Goal: Information Seeking & Learning: Check status

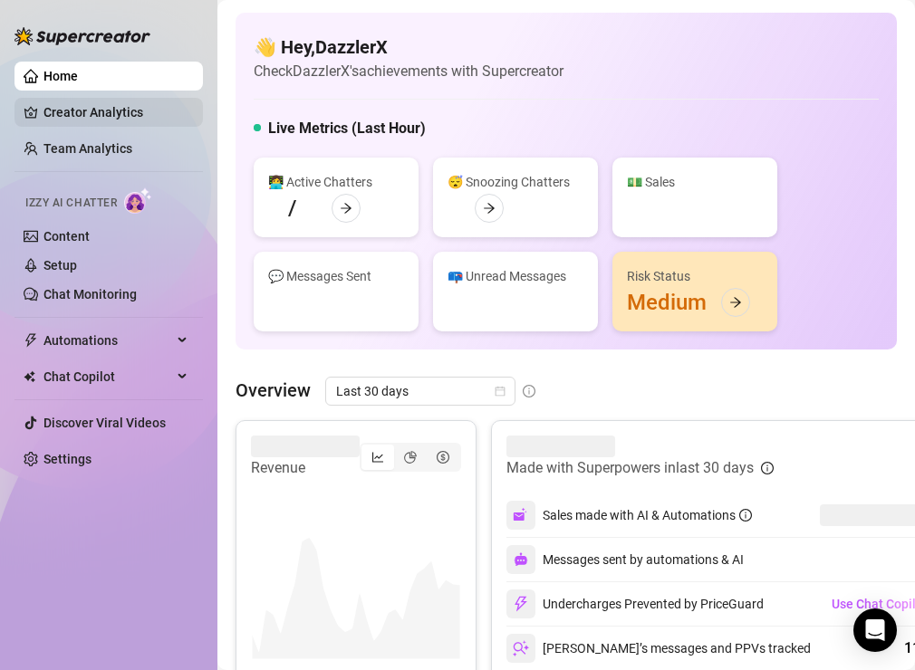
click at [121, 115] on link "Creator Analytics" at bounding box center [115, 112] width 145 height 29
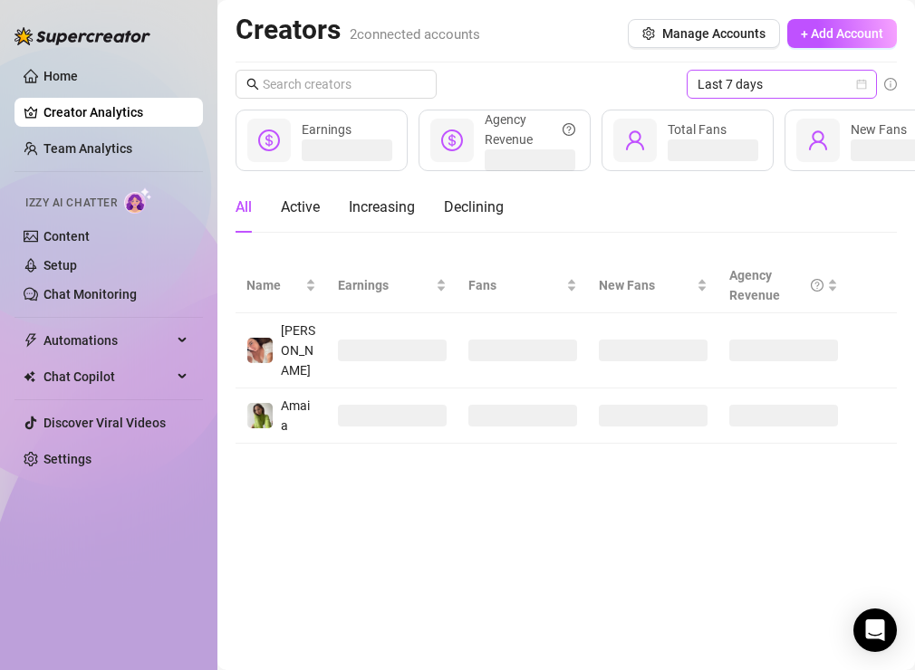
click at [743, 93] on span "Last 7 days" at bounding box center [781, 84] width 168 height 27
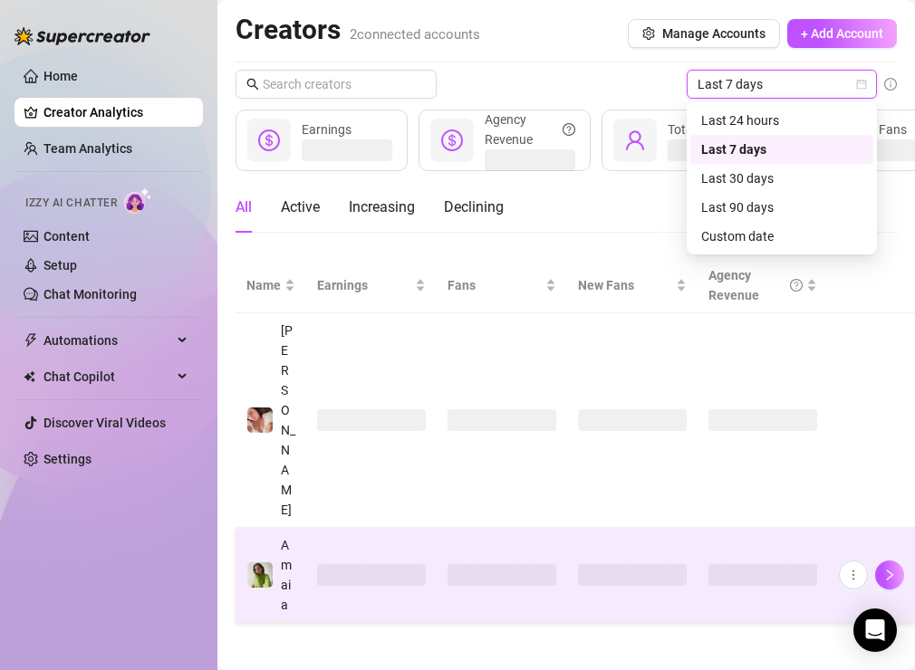
click at [284, 538] on span "Amaia" at bounding box center [286, 575] width 11 height 74
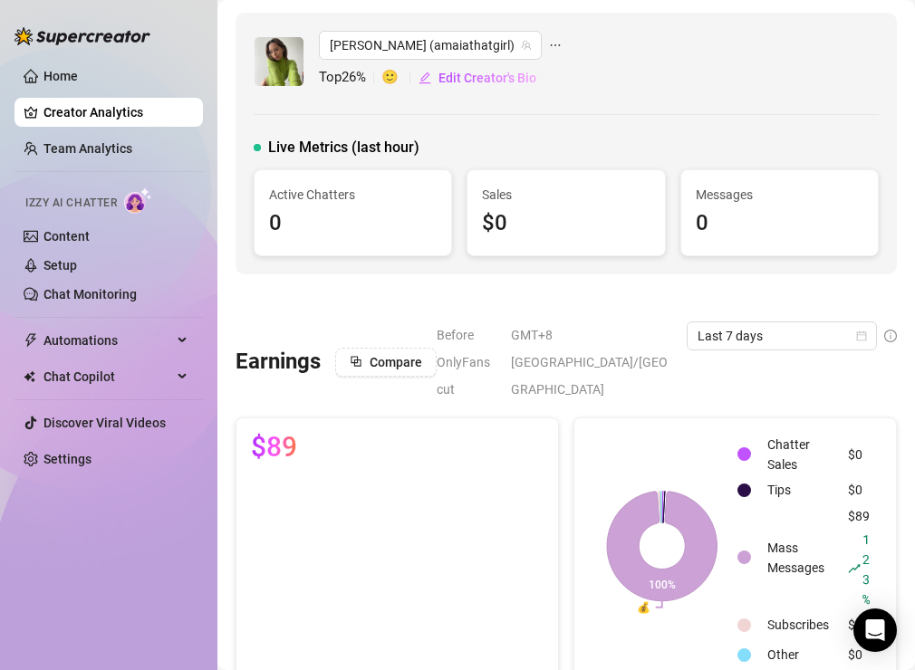
click at [356, 295] on div at bounding box center [565, 298] width 661 height 18
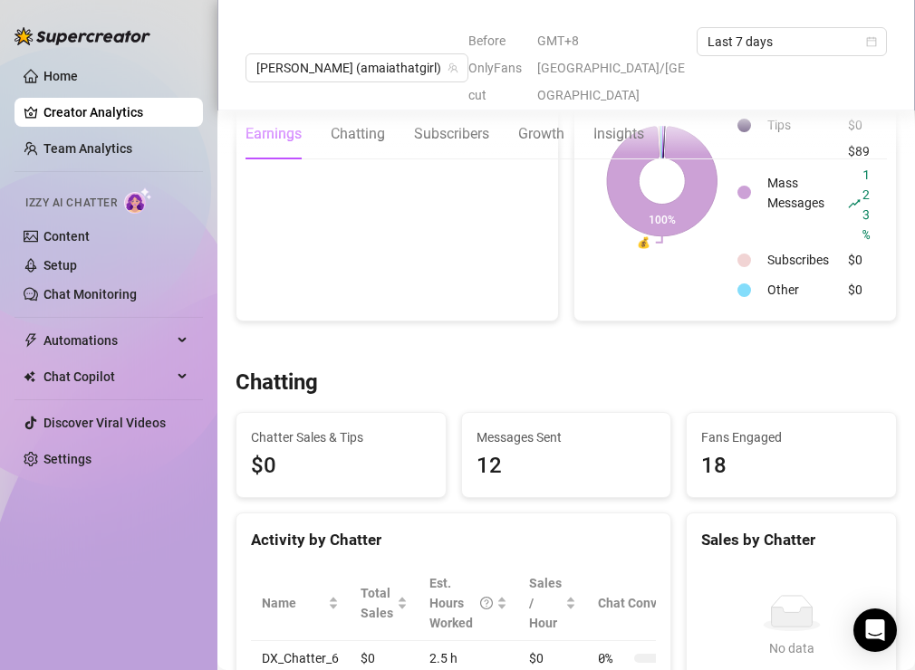
scroll to position [362, 0]
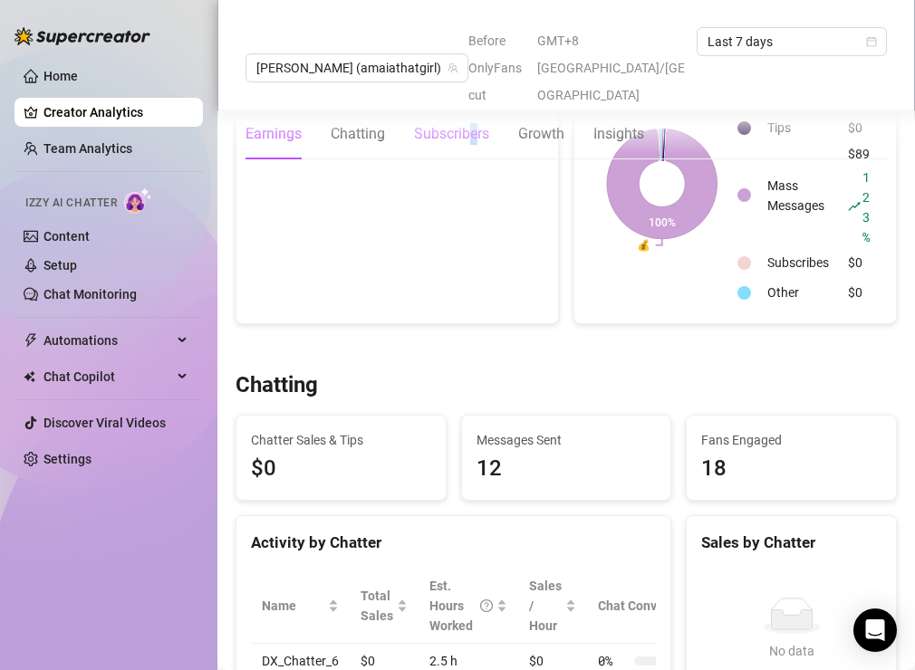
click at [474, 123] on div "Subscribers" at bounding box center [451, 134] width 75 height 22
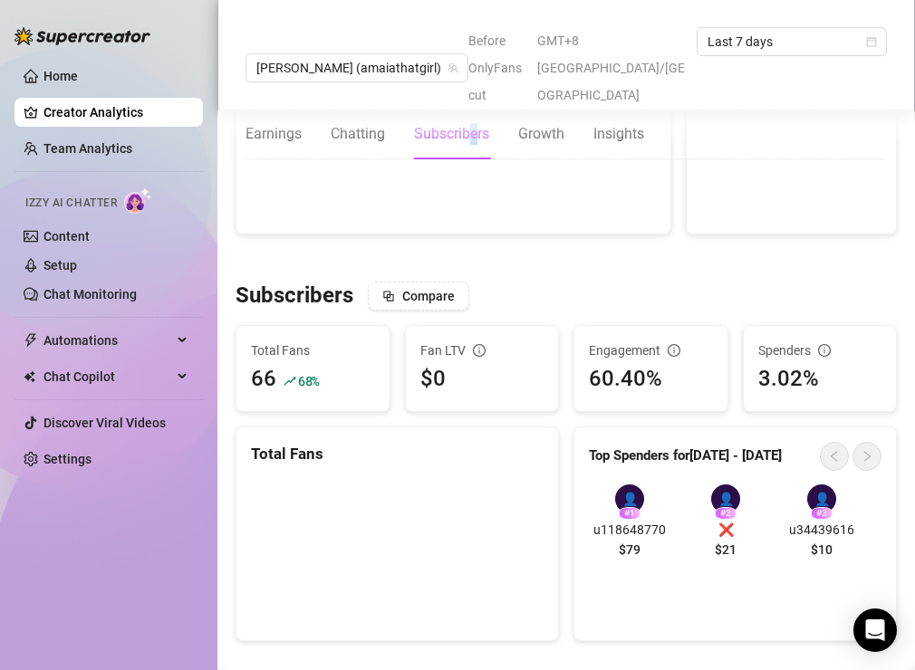
scroll to position [1088, 0]
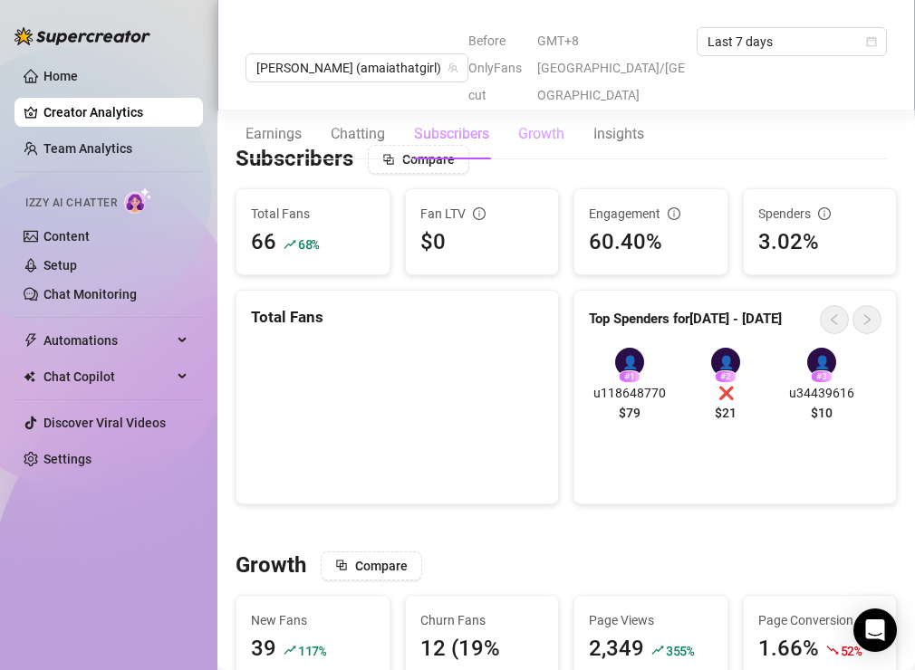
click at [542, 123] on div "Growth" at bounding box center [541, 134] width 46 height 22
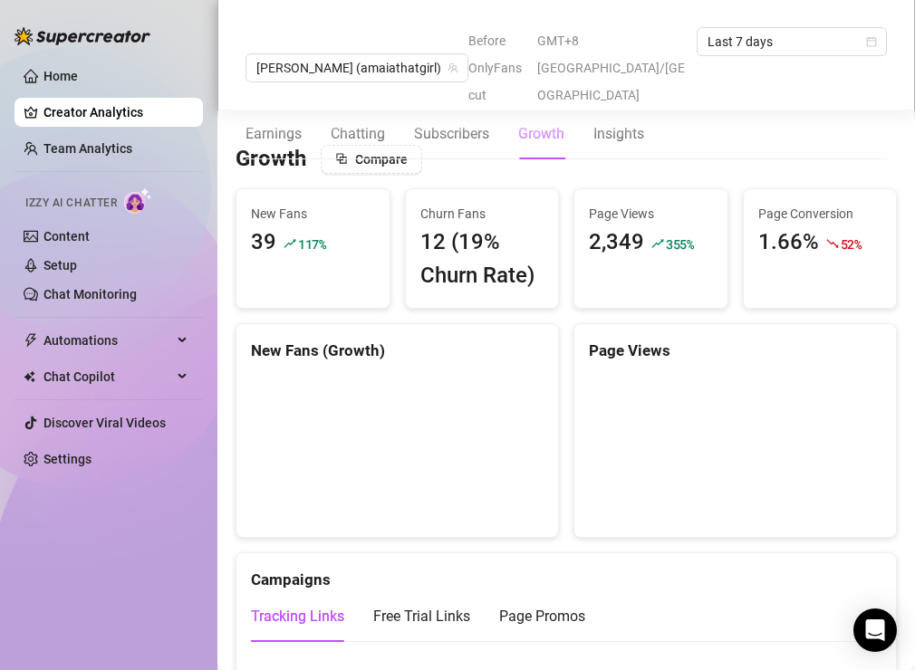
scroll to position [1467, 0]
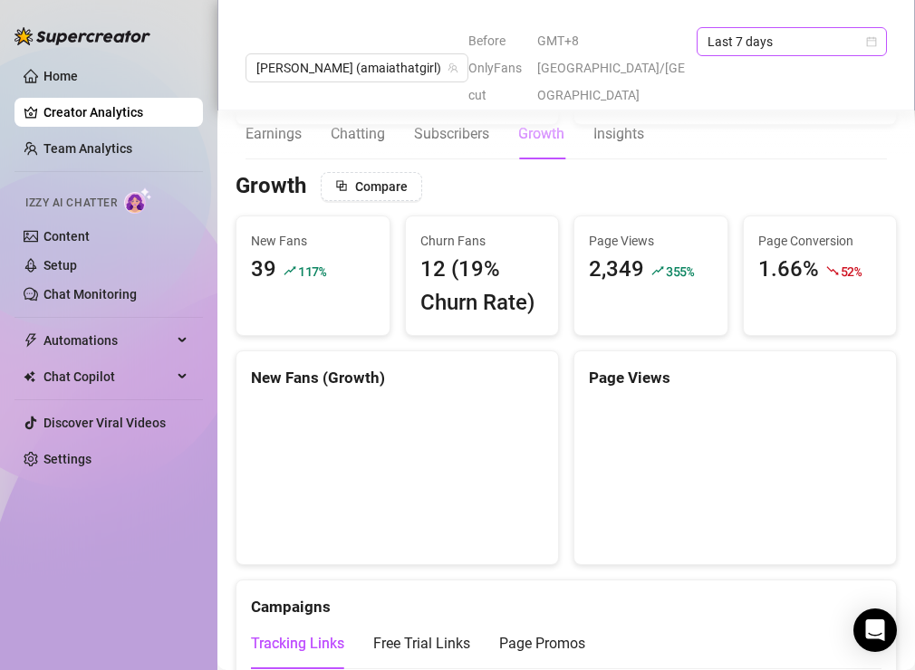
click at [763, 43] on span "Last 7 days" at bounding box center [791, 41] width 168 height 27
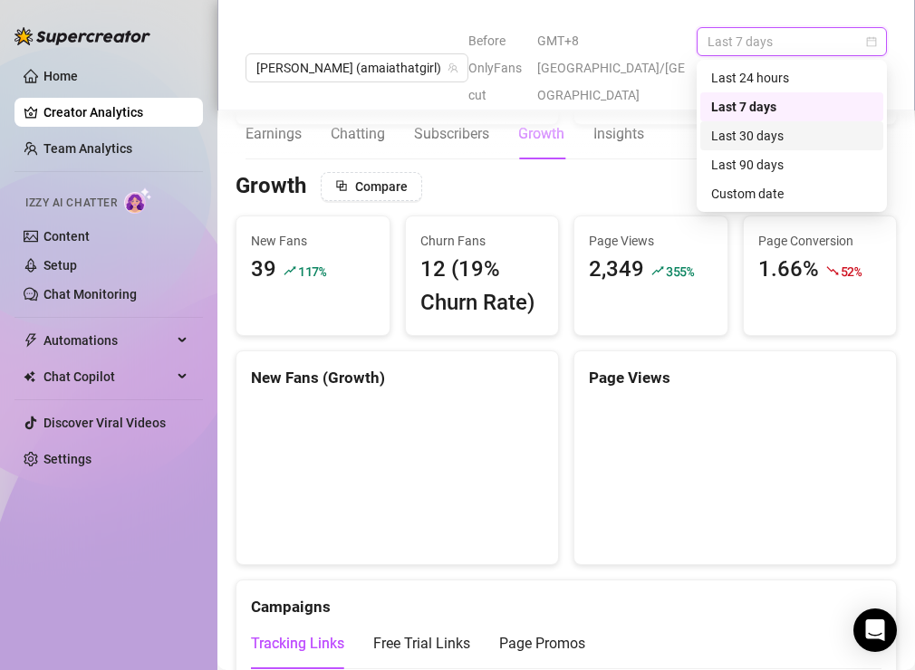
click at [756, 137] on div "Last 30 days" at bounding box center [791, 136] width 161 height 20
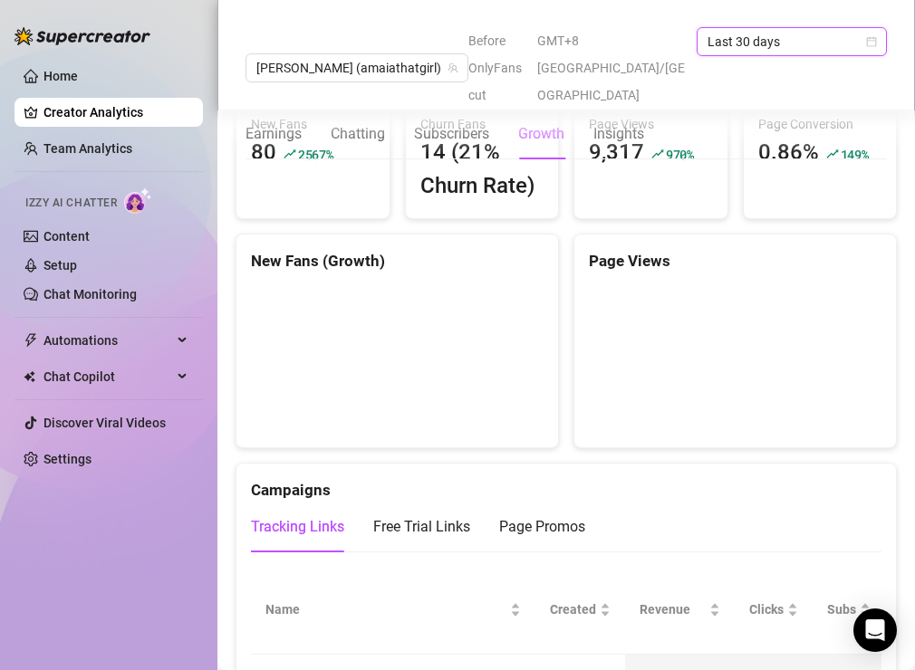
scroll to position [1564, 0]
